Goal: Find specific page/section: Find specific page/section

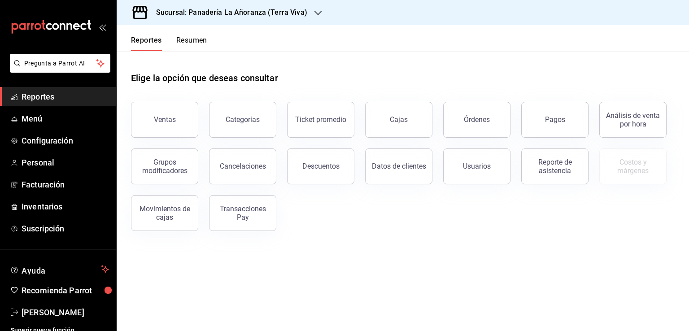
drag, startPoint x: 0, startPoint y: 0, endPoint x: 343, endPoint y: 316, distance: 466.1
click at [339, 317] on main "Elige la opción que deseas consultar Ventas Categorías Ticket promedio Cajas Ór…" at bounding box center [403, 191] width 572 height 280
click at [459, 116] on button "Órdenes" at bounding box center [476, 120] width 67 height 36
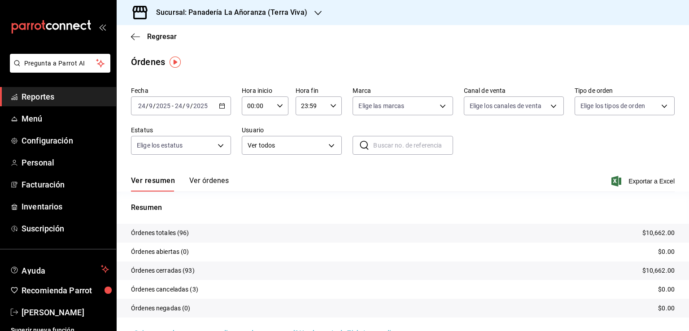
click at [316, 10] on icon "button" at bounding box center [317, 12] width 7 height 7
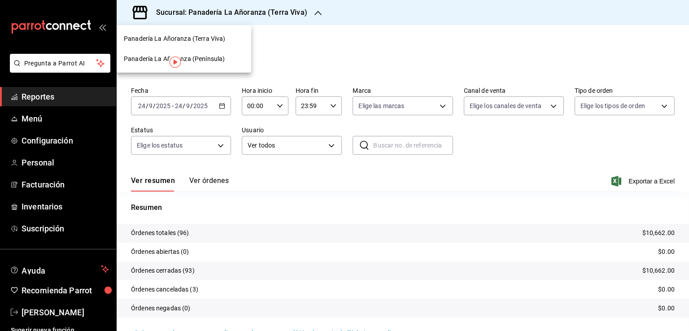
click at [214, 60] on span "Panadería La Añoranza (Península)" at bounding box center [174, 58] width 101 height 9
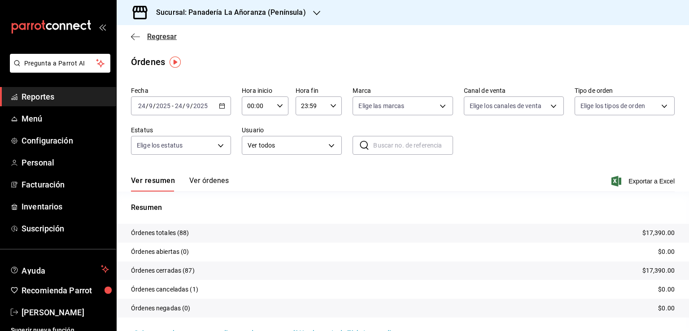
click at [135, 35] on icon "button" at bounding box center [135, 37] width 9 height 8
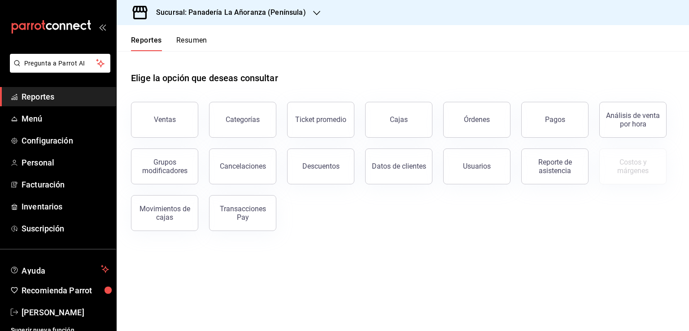
click at [192, 41] on button "Resumen" at bounding box center [191, 43] width 31 height 15
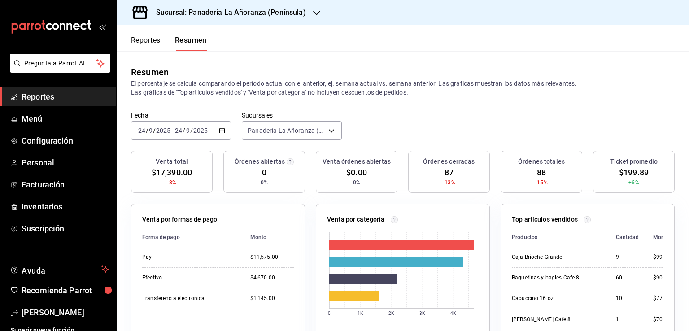
click at [316, 13] on icon "button" at bounding box center [316, 12] width 7 height 7
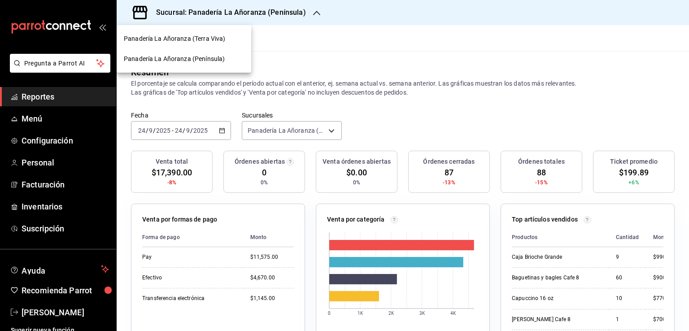
click at [215, 35] on span "Panadería La Añoranza (Terra Viva)" at bounding box center [174, 38] width 101 height 9
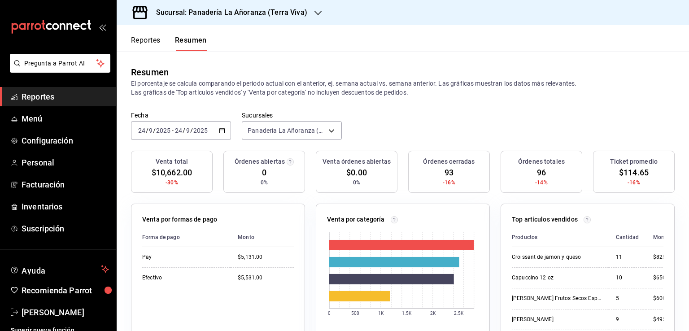
click at [30, 98] on span "Reportes" at bounding box center [65, 97] width 87 height 12
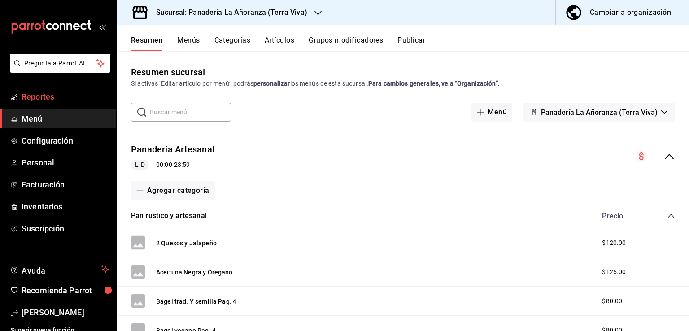
click at [46, 95] on span "Reportes" at bounding box center [65, 97] width 87 height 12
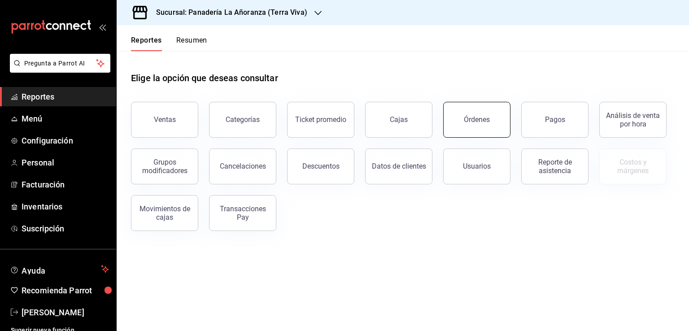
click at [485, 128] on button "Órdenes" at bounding box center [476, 120] width 67 height 36
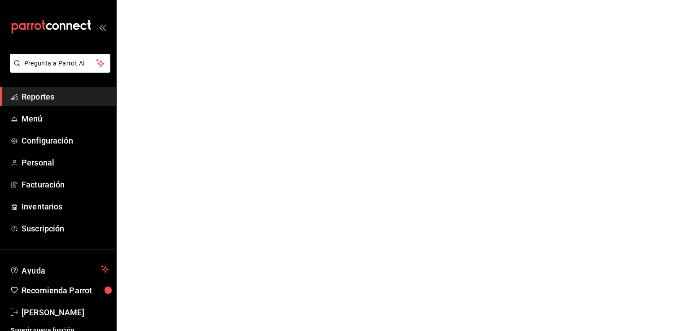
click at [48, 98] on span "Reportes" at bounding box center [65, 97] width 87 height 12
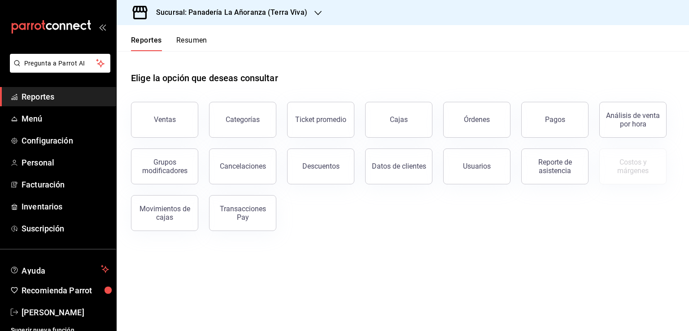
click at [193, 40] on button "Resumen" at bounding box center [191, 43] width 31 height 15
